Goal: Task Accomplishment & Management: Manage account settings

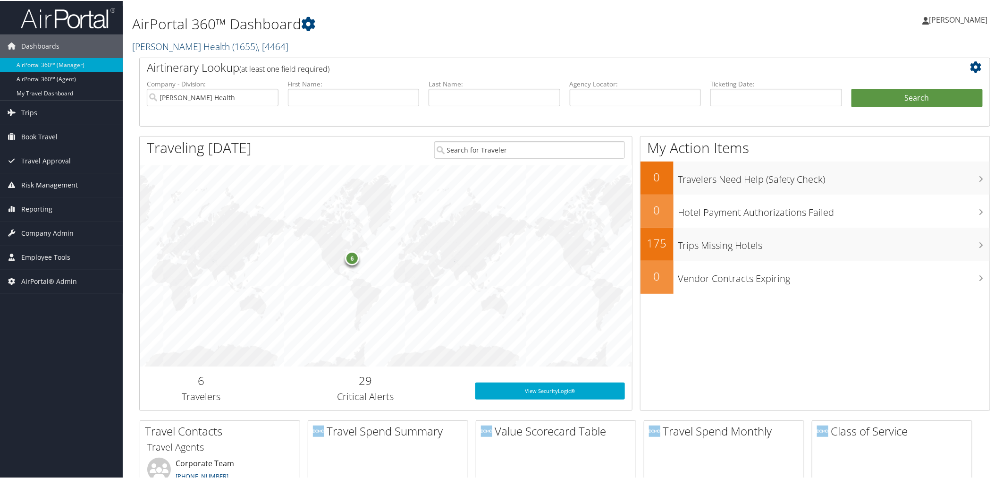
click at [194, 40] on link "Henry Ford Health ( 1655 ) , [ 4464 ]" at bounding box center [210, 45] width 156 height 13
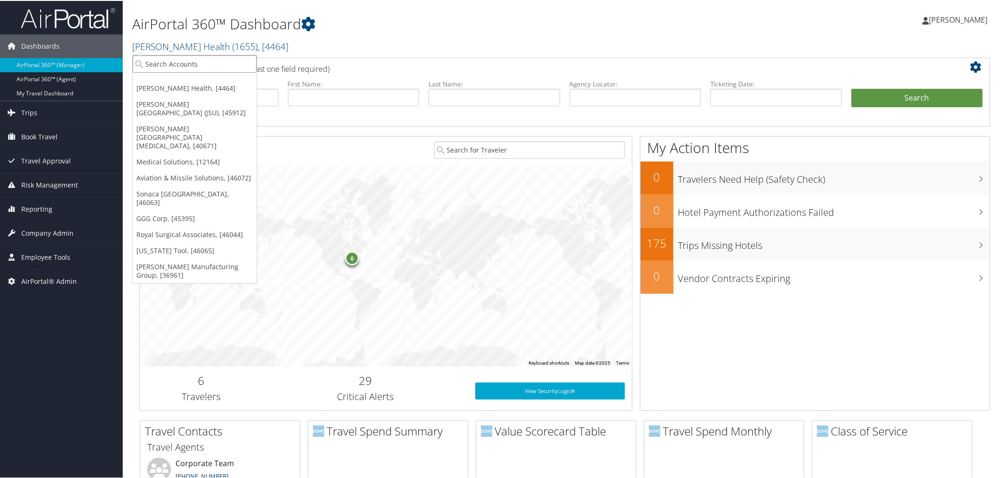
click at [191, 54] on input "search" at bounding box center [195, 62] width 124 height 17
type input "oregon tool"
click at [187, 83] on div "Oregon Tool (302097), [46065]" at bounding box center [195, 80] width 136 height 8
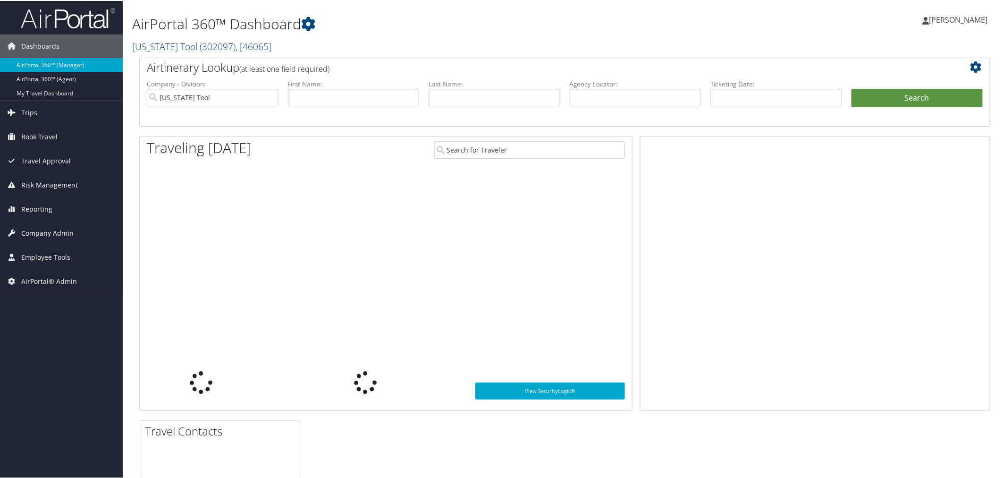
click at [50, 231] on span "Company Admin" at bounding box center [47, 232] width 52 height 24
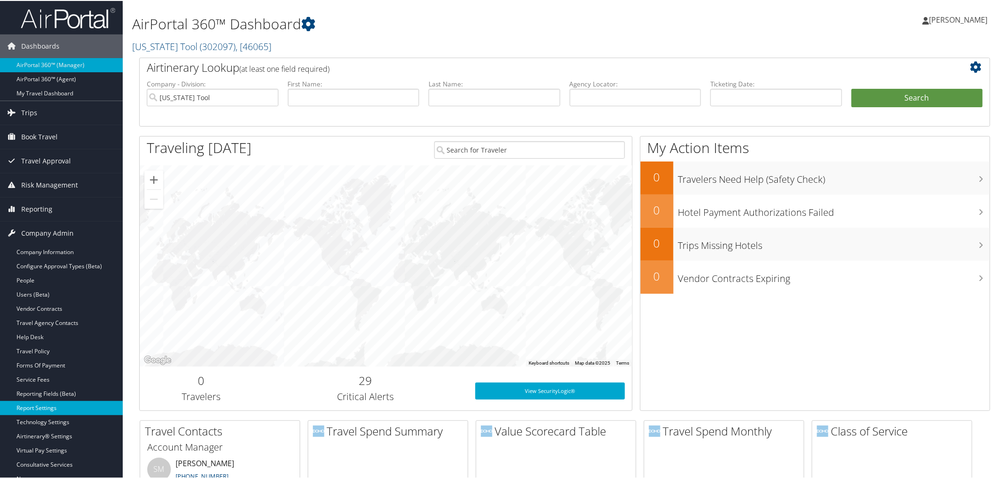
scroll to position [52, 0]
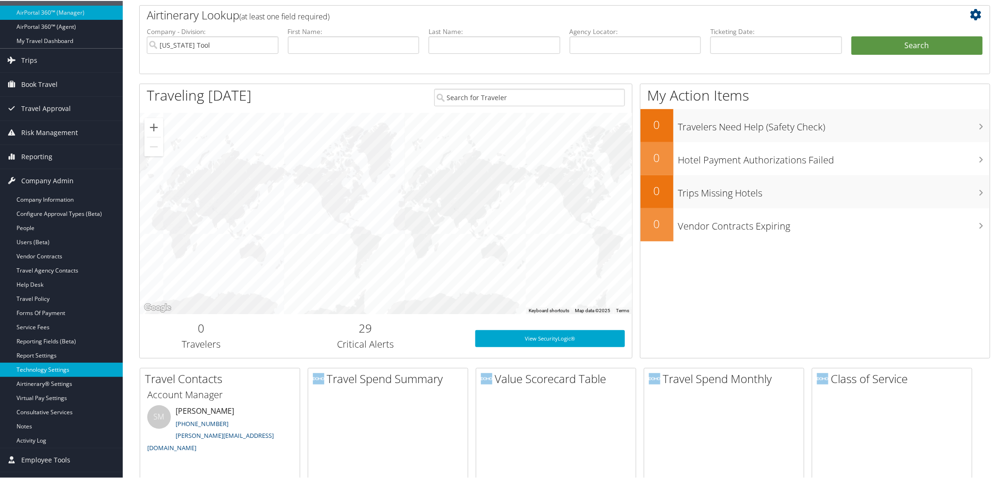
click at [46, 370] on link "Technology Settings" at bounding box center [61, 369] width 123 height 14
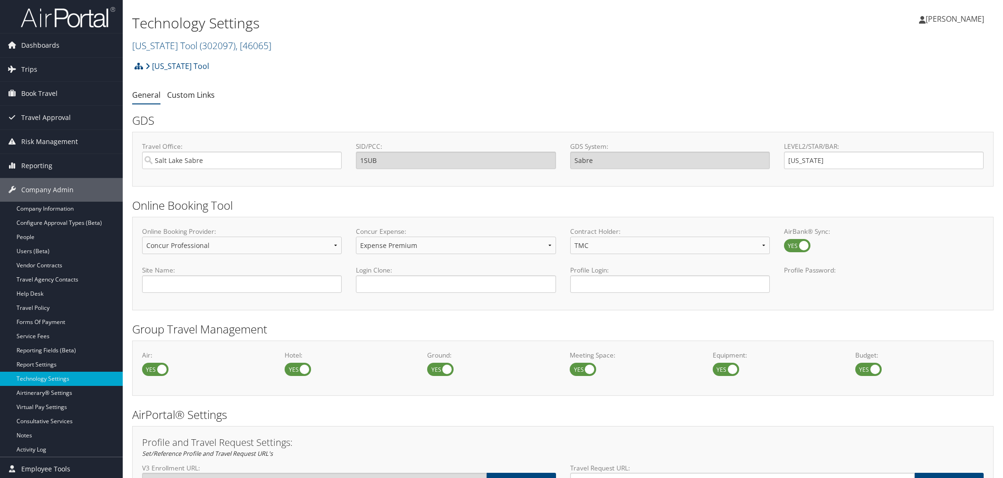
select select "4"
